Goal: Navigation & Orientation: Find specific page/section

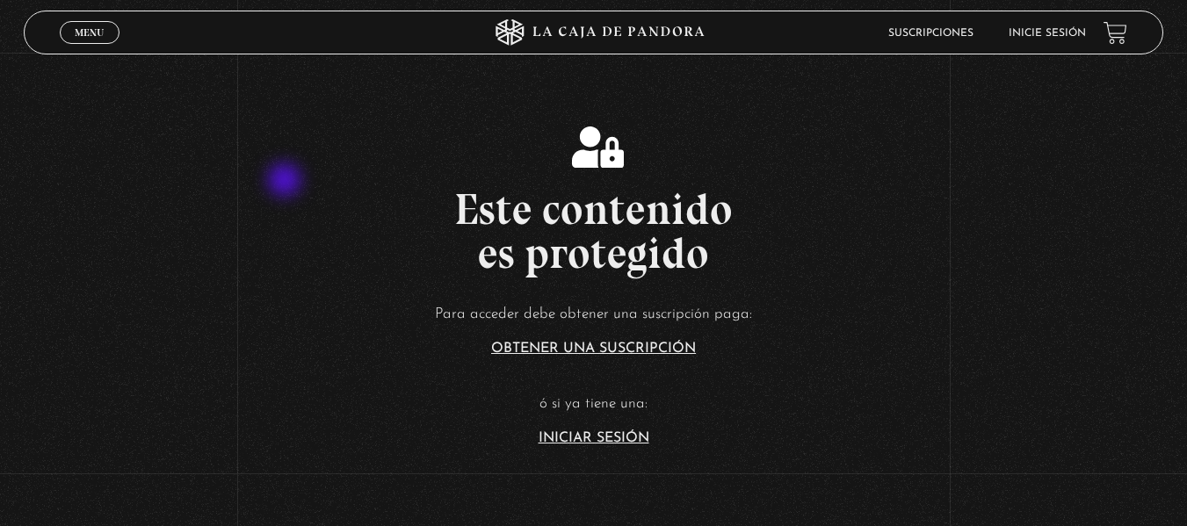
scroll to position [264, 0]
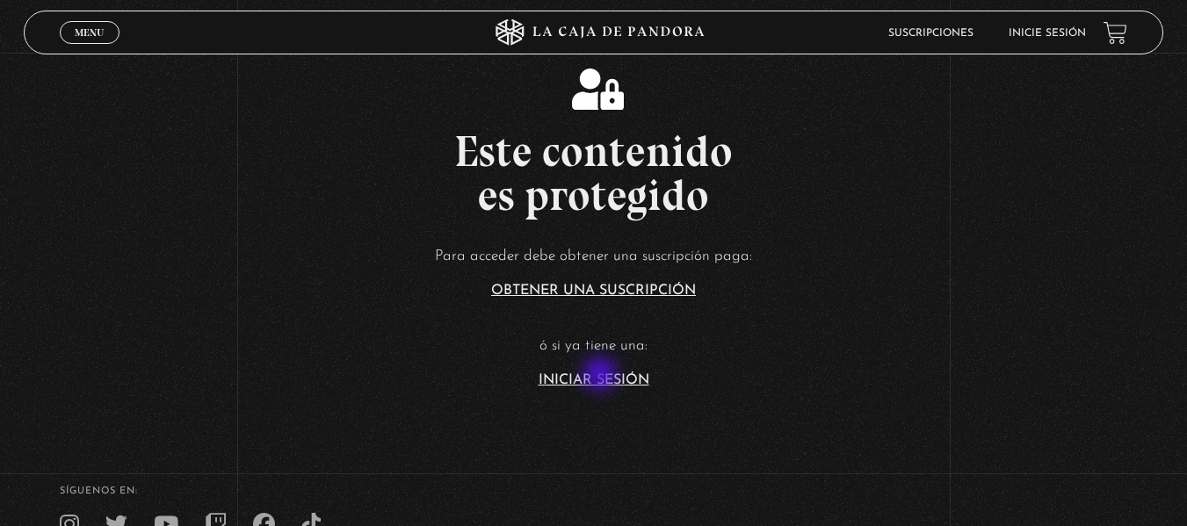
click at [602, 376] on link "Iniciar Sesión" at bounding box center [593, 380] width 111 height 14
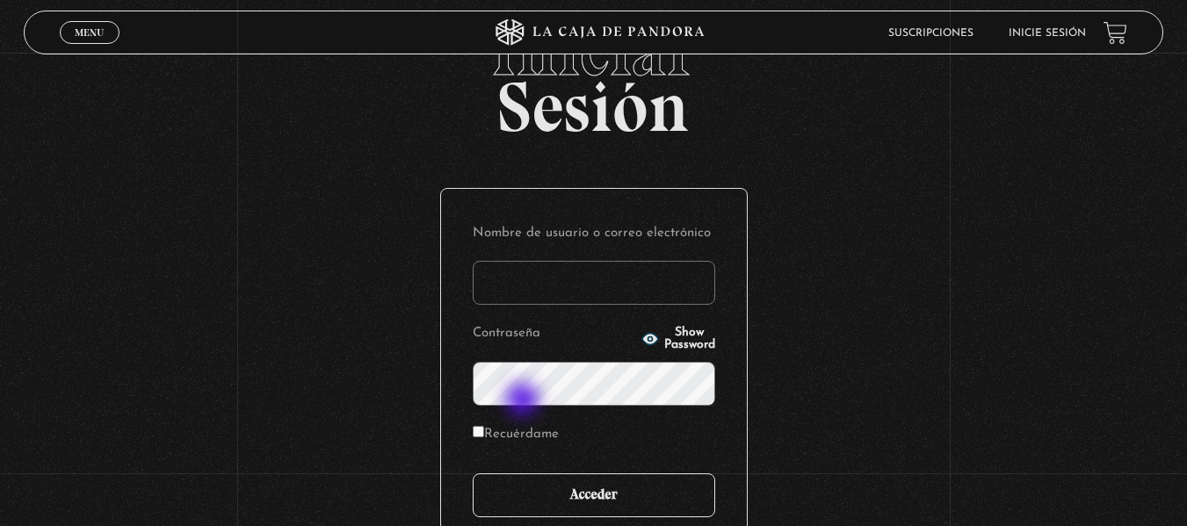
scroll to position [176, 0]
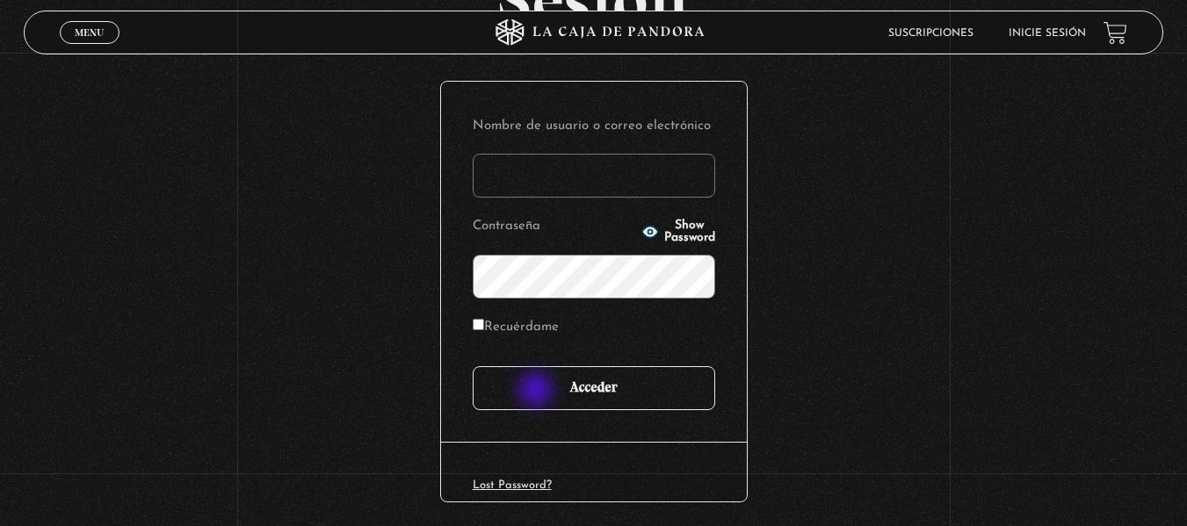
type input "[PERSON_NAME][EMAIL_ADDRESS][PERSON_NAME][DOMAIN_NAME]"
click at [538, 392] on input "Acceder" at bounding box center [594, 388] width 242 height 44
